Goal: Book appointment/travel/reservation

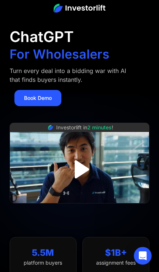
click at [32, 95] on link "Book Demo" at bounding box center [37, 98] width 47 height 16
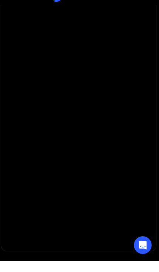
scroll to position [90, 0]
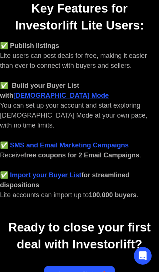
scroll to position [312, 0]
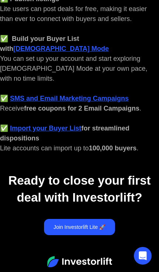
click at [107, 219] on link "Join Investorlift Lite 🚀" at bounding box center [79, 227] width 71 height 16
